Goal: Entertainment & Leisure: Consume media (video, audio)

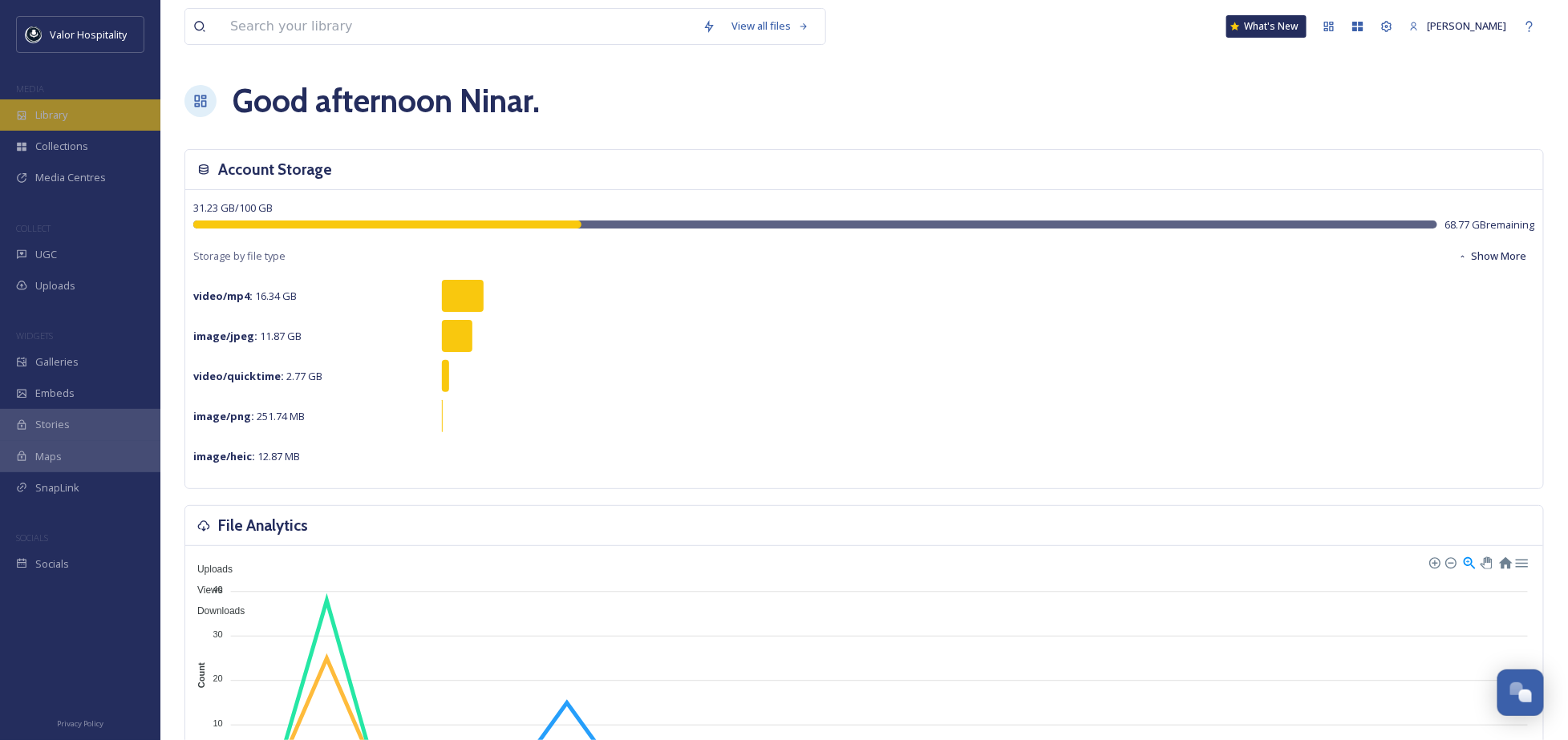
click at [52, 100] on div "Valor Hospitality MEDIA Library Collections Media Centres COLLECT UGC Uploads W…" at bounding box center [80, 298] width 161 height 564
drag, startPoint x: 52, startPoint y: 100, endPoint x: 52, endPoint y: 116, distance: 16.0
click at [52, 116] on span "Library" at bounding box center [51, 115] width 32 height 15
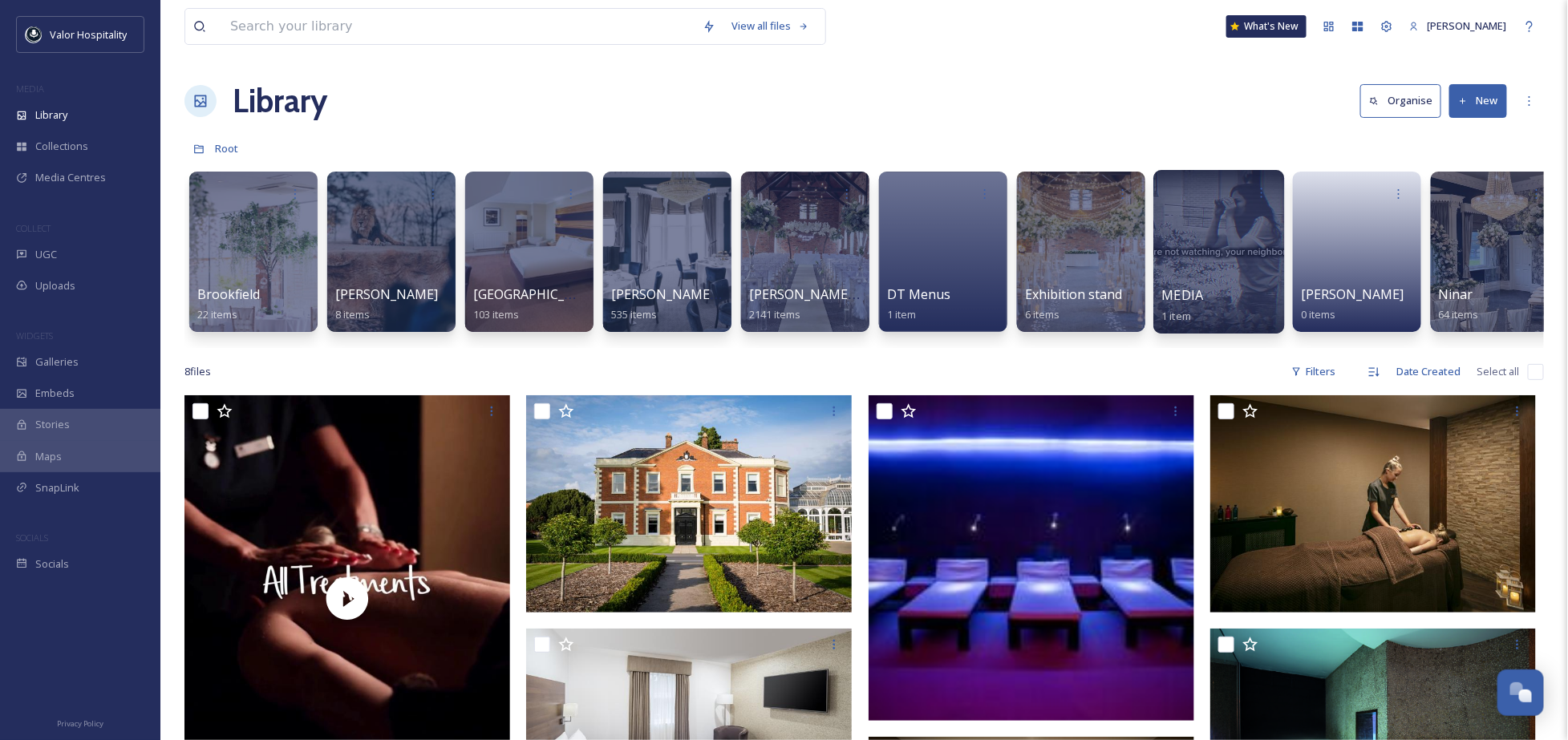
click at [1228, 260] on div at bounding box center [1218, 252] width 130 height 164
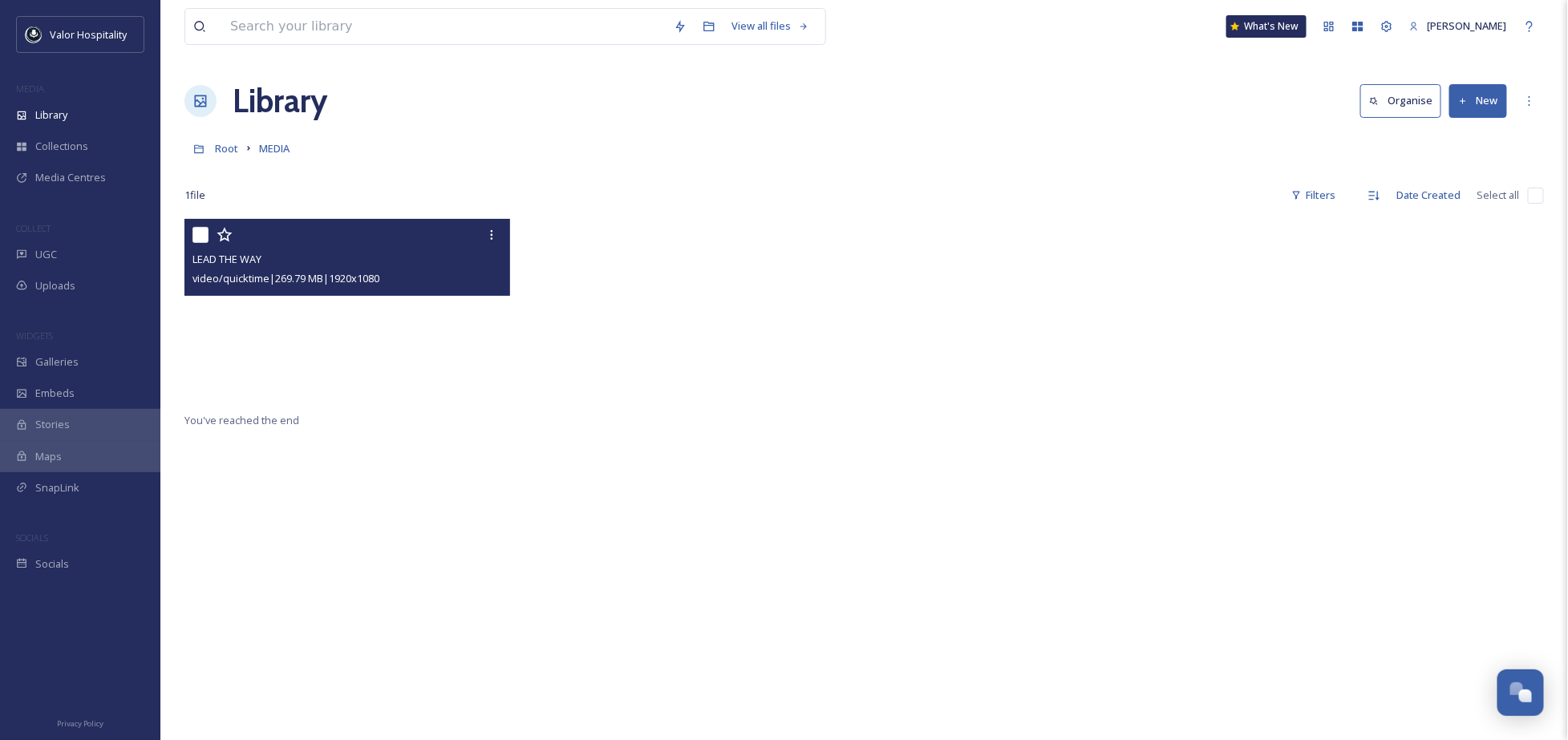
click at [462, 341] on video "LEAD THE WAY" at bounding box center [347, 310] width 325 height 183
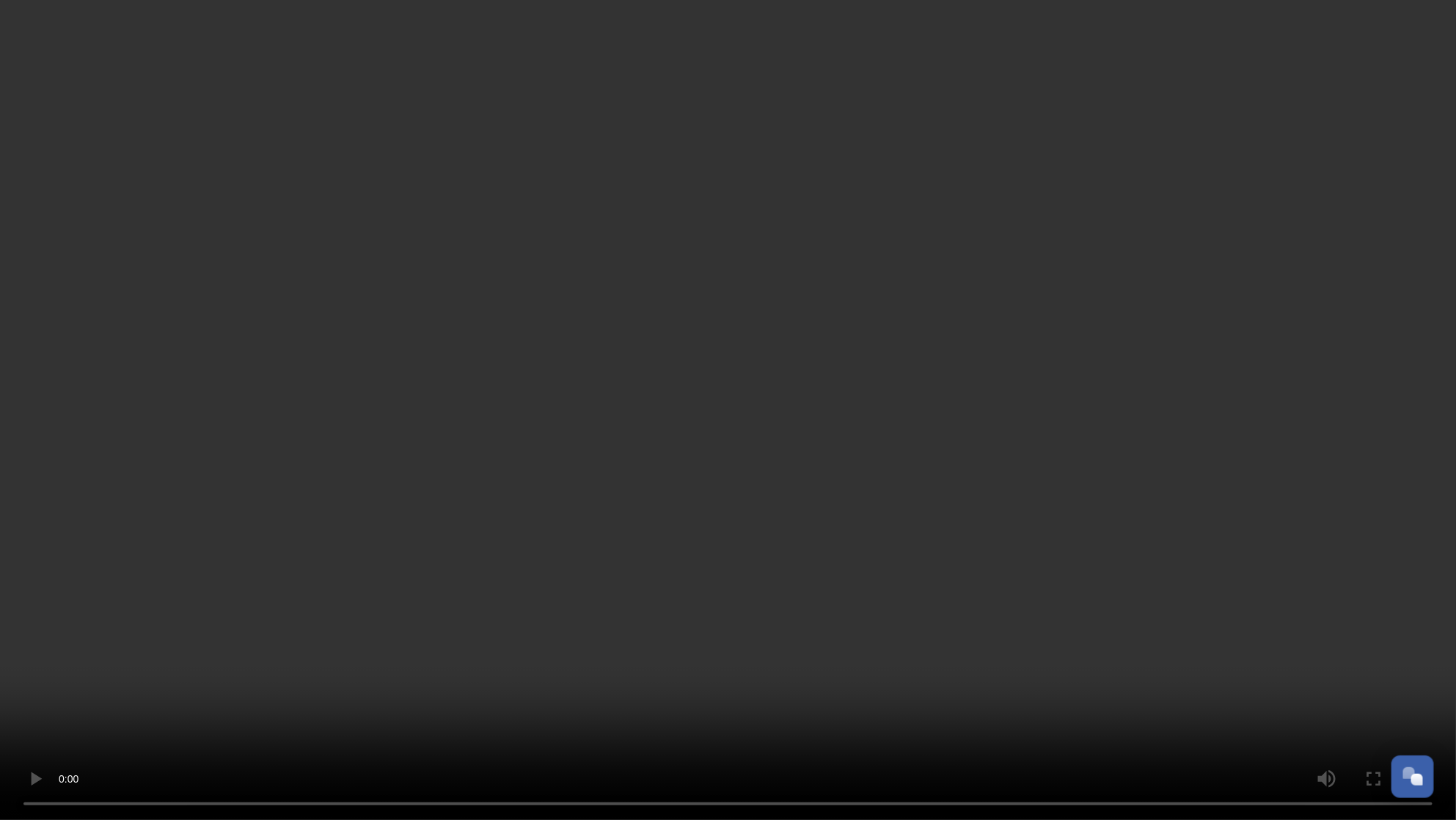
click at [1407, 676] on video at bounding box center [728, 410] width 1456 height 820
click at [694, 591] on video at bounding box center [728, 410] width 1456 height 820
click at [771, 676] on video at bounding box center [728, 410] width 1456 height 820
click at [332, 676] on video at bounding box center [728, 410] width 1456 height 820
click at [748, 287] on video at bounding box center [728, 410] width 1456 height 820
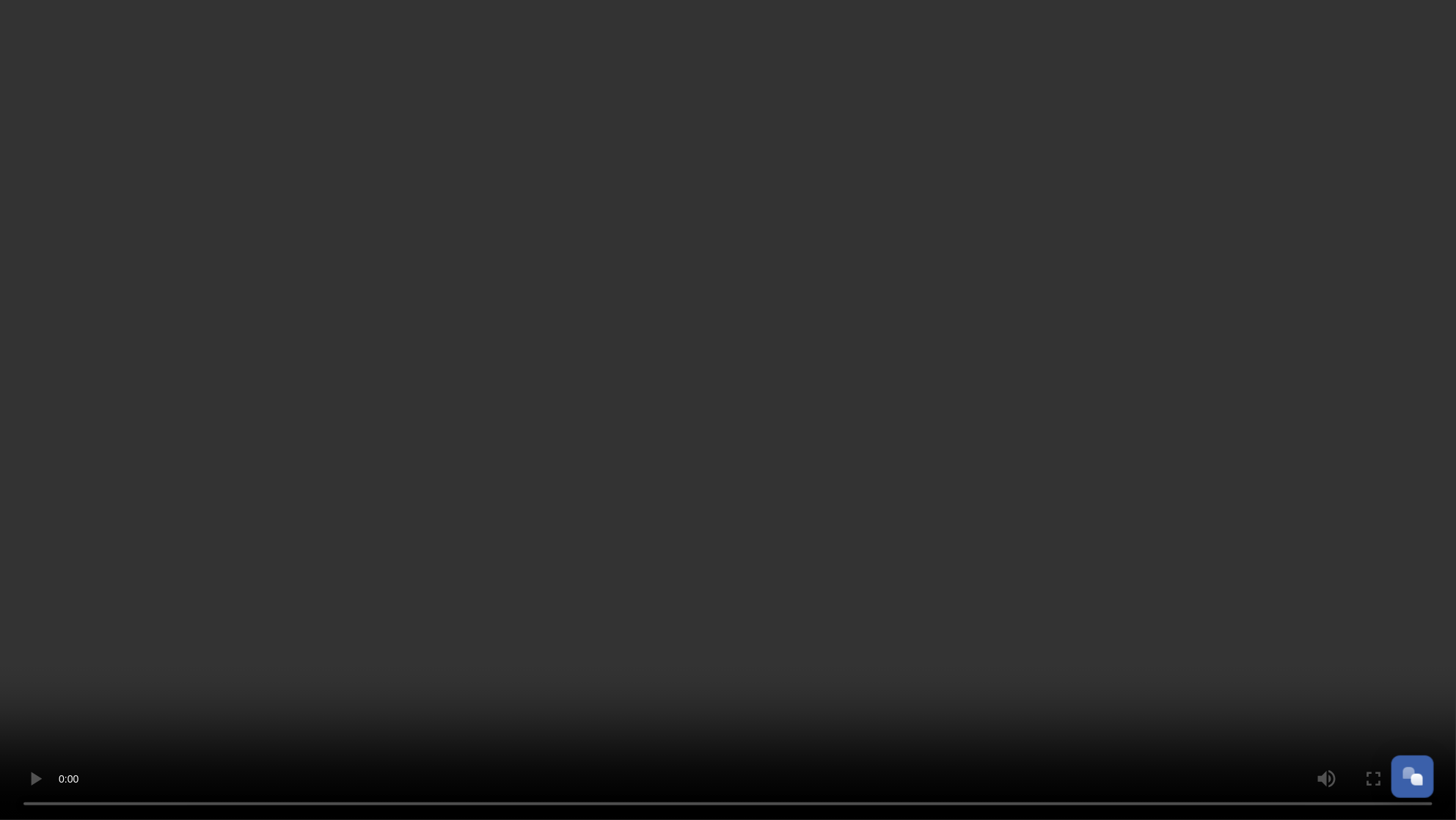
click at [781, 381] on video at bounding box center [728, 410] width 1456 height 820
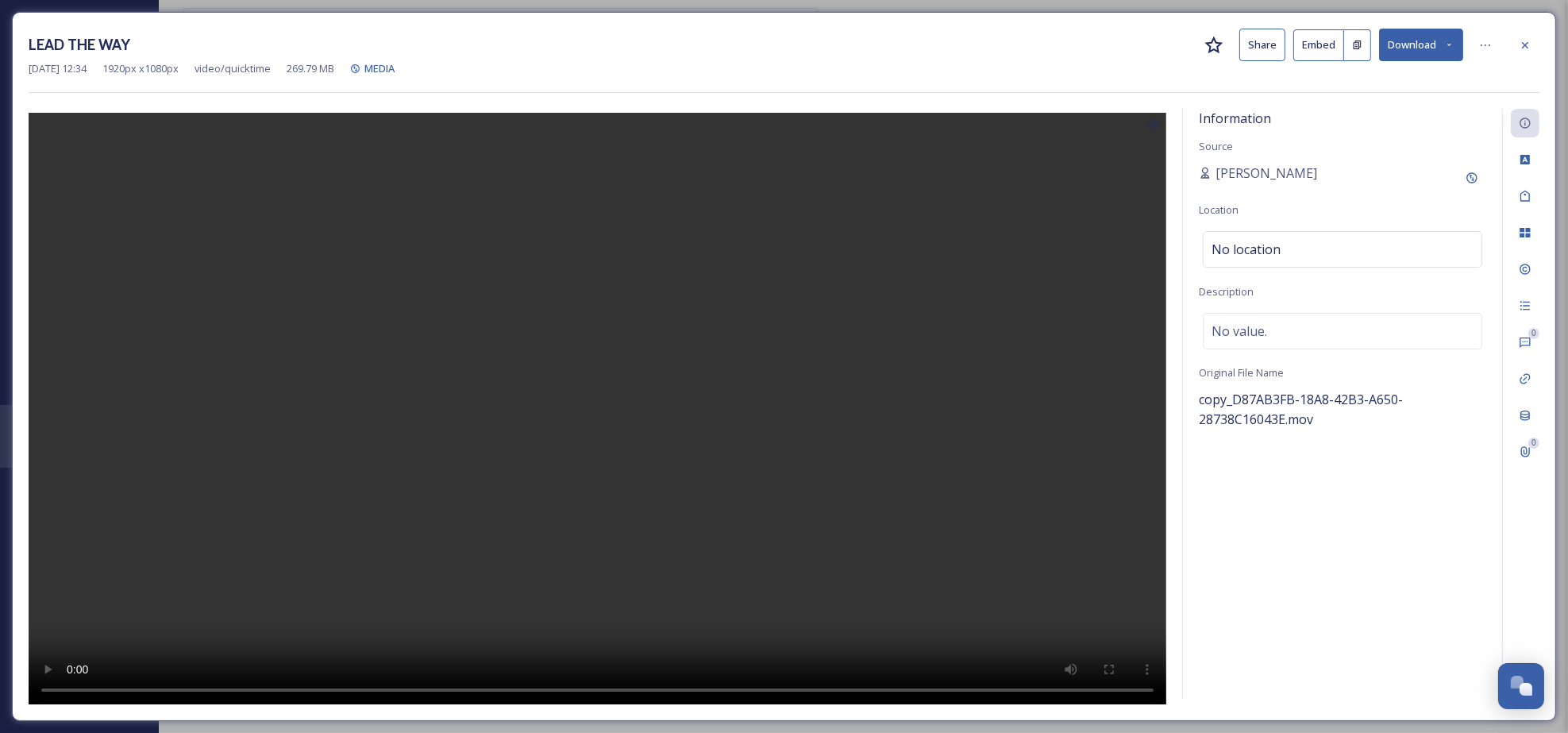
click at [574, 502] on video at bounding box center [597, 410] width 1138 height 595
click at [363, 478] on video at bounding box center [597, 410] width 1138 height 595
